Goal: Task Accomplishment & Management: Use online tool/utility

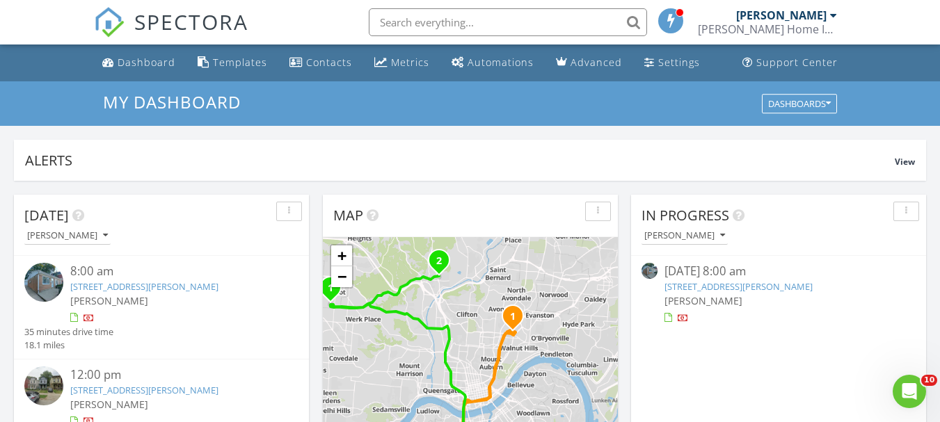
click at [764, 291] on link "[STREET_ADDRESS][PERSON_NAME]" at bounding box center [738, 286] width 148 height 13
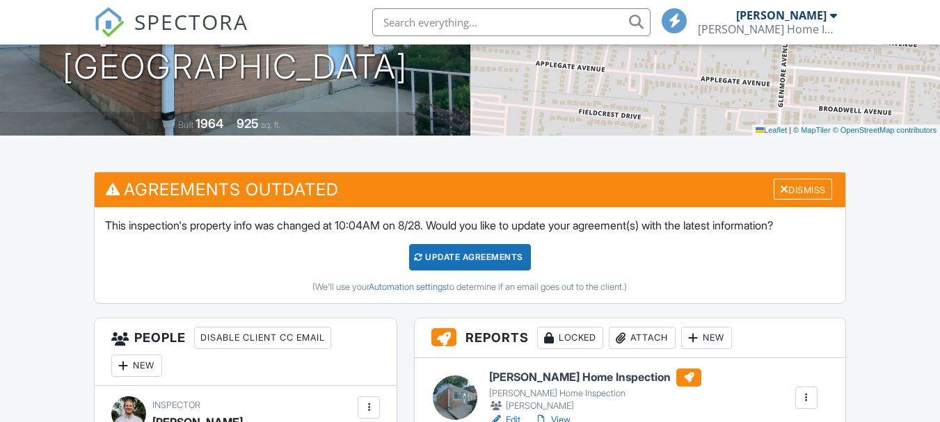
scroll to position [264, 0]
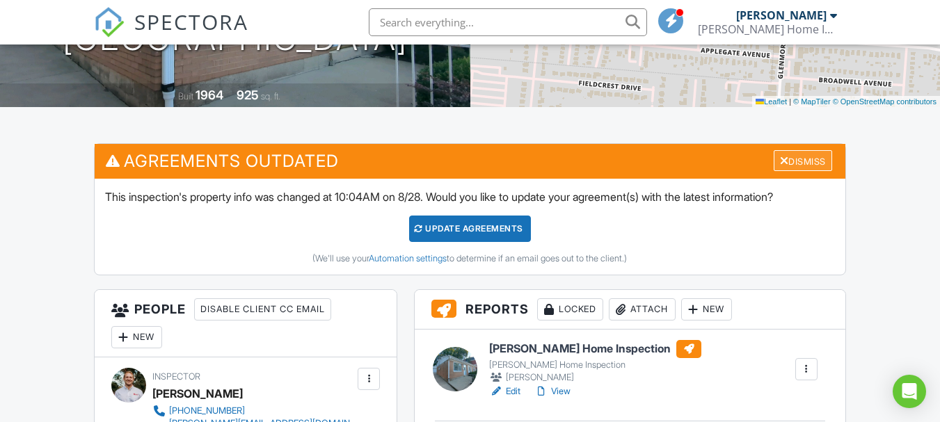
click at [800, 163] on div "Dismiss" at bounding box center [803, 161] width 58 height 22
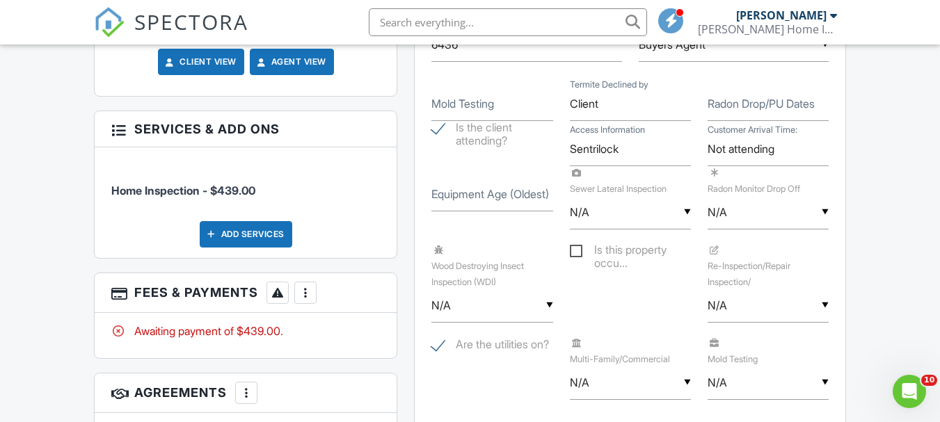
scroll to position [927, 0]
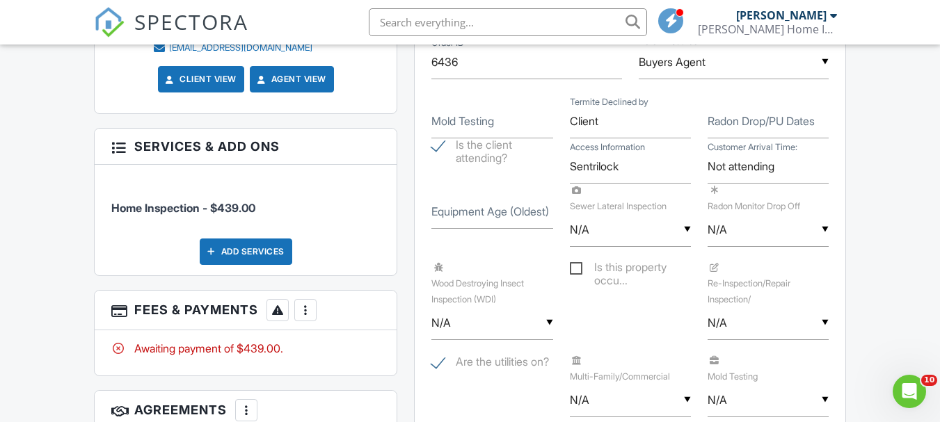
click at [475, 209] on label "Equipment Age (Oldest)" at bounding box center [490, 211] width 118 height 15
click at [475, 209] on input "Equipment Age (Oldest)" at bounding box center [491, 212] width 121 height 34
type input "1964"
click at [886, 195] on div "Dashboard Templates Contacts Metrics Automations Advanced Settings Support Cent…" at bounding box center [470, 348] width 940 height 2463
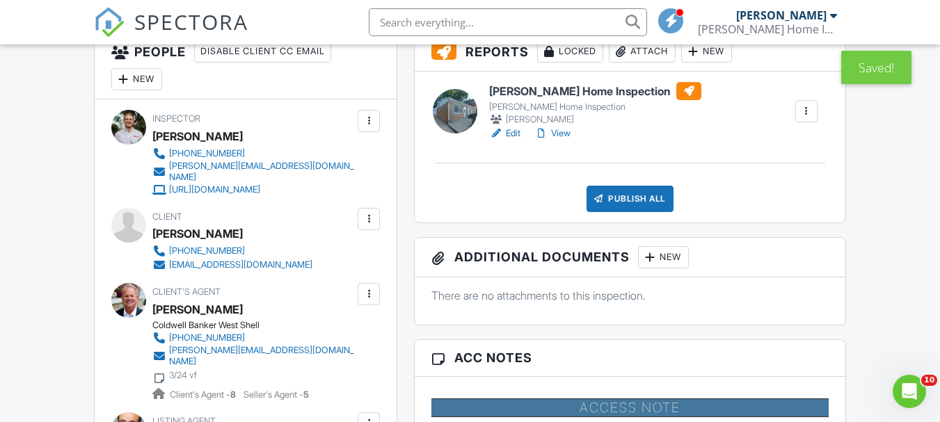
scroll to position [358, 0]
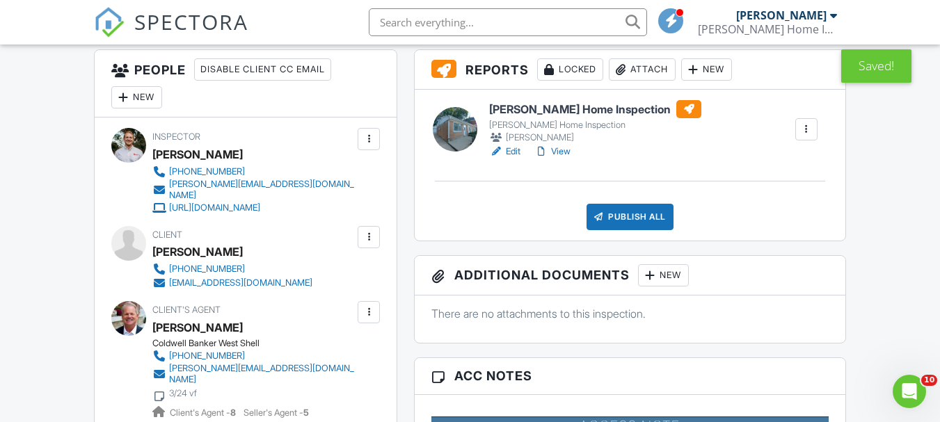
click at [570, 154] on link "View" at bounding box center [552, 152] width 36 height 14
